Goal: Task Accomplishment & Management: Manage account settings

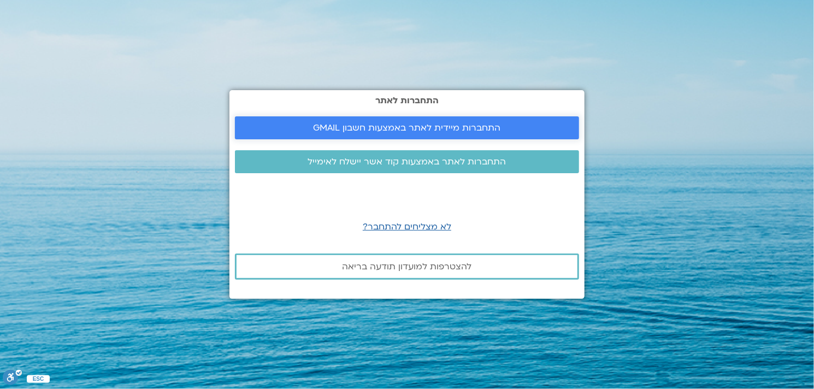
click at [397, 129] on span "התחברות מיידית לאתר באמצעות חשבון GMAIL" at bounding box center [407, 128] width 187 height 10
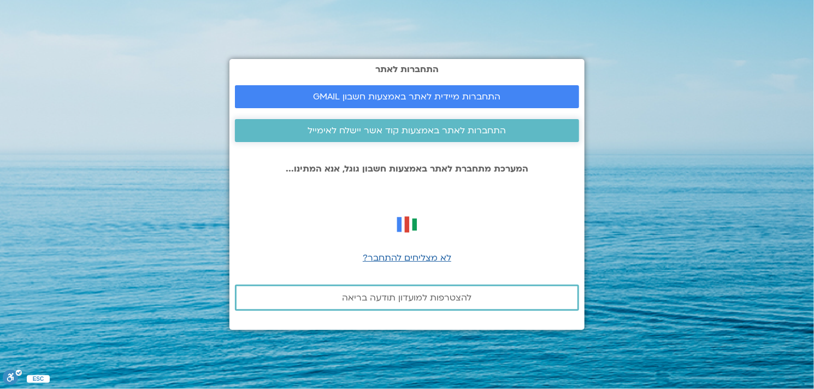
click at [342, 128] on span "התחברות לאתר באמצעות קוד אשר יישלח לאימייל" at bounding box center [407, 131] width 198 height 10
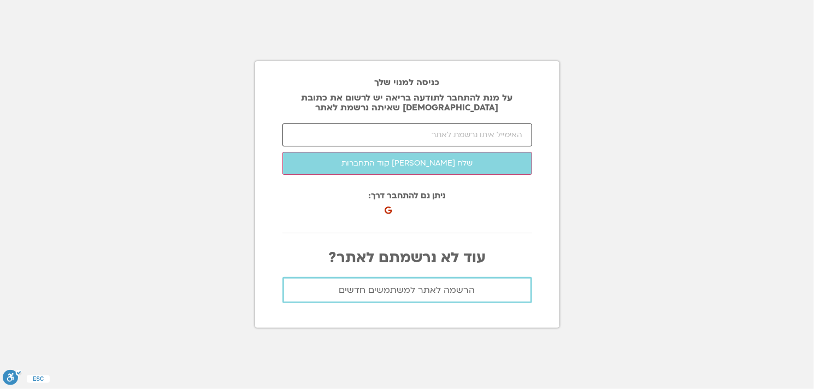
click at [411, 136] on input "email" at bounding box center [407, 134] width 250 height 23
type input "[EMAIL_ADDRESS][DOMAIN_NAME]"
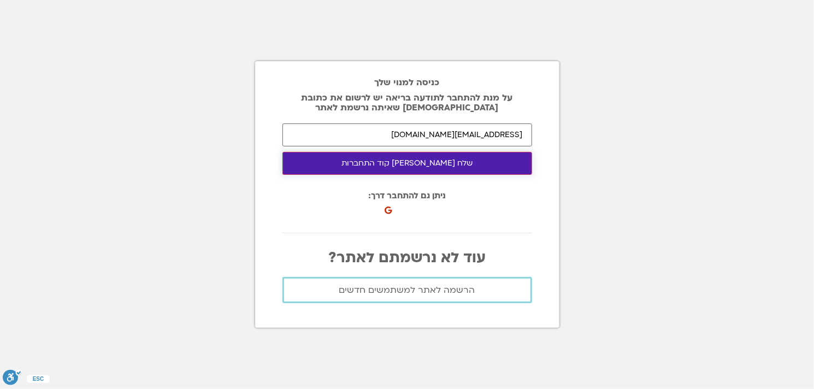
click at [431, 166] on button "שלח [PERSON_NAME] קוד התחברות" at bounding box center [407, 163] width 250 height 23
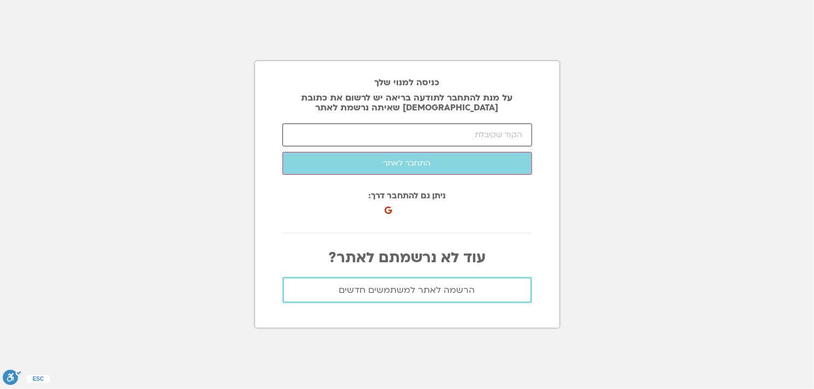
click at [346, 137] on input "number" at bounding box center [407, 134] width 250 height 23
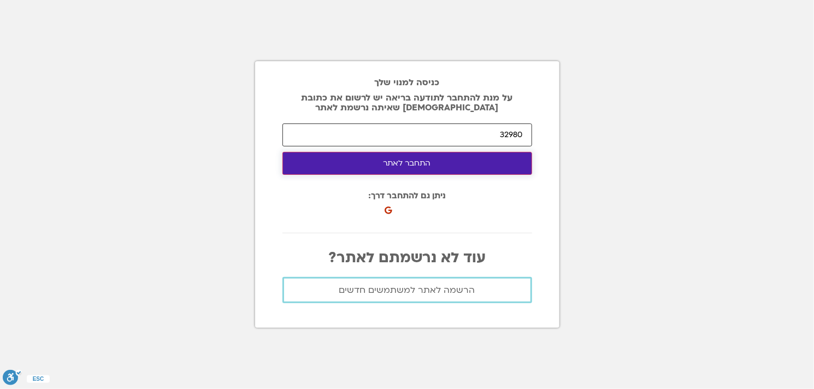
type input "32980"
click at [406, 169] on button "התחבר לאתר" at bounding box center [407, 163] width 250 height 23
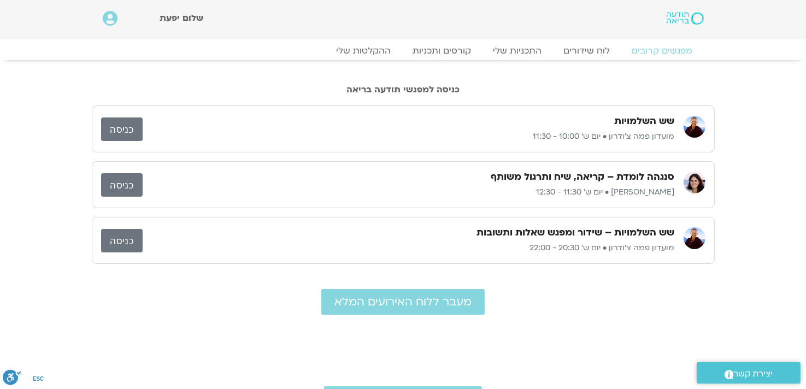
click at [132, 131] on link "כניסה" at bounding box center [122, 128] width 42 height 23
